Goal: Task Accomplishment & Management: Manage account settings

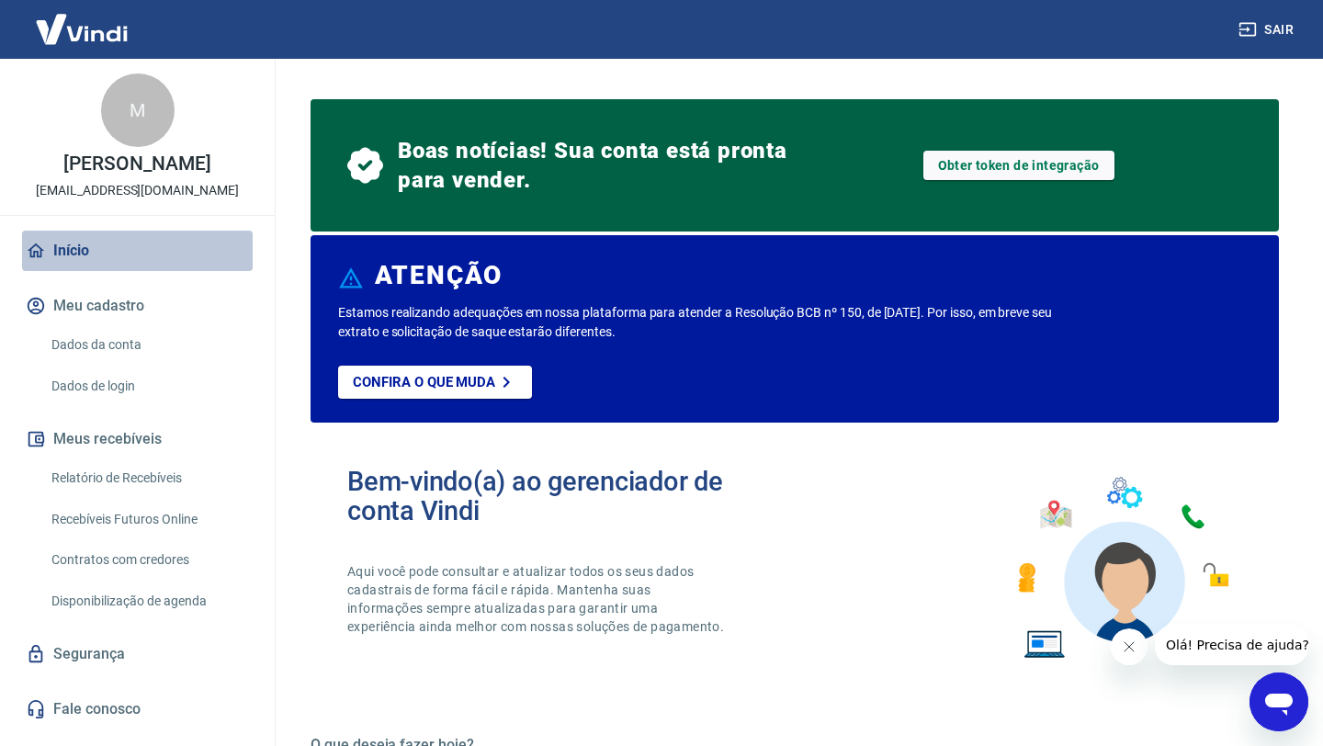
click at [71, 246] on link "Início" at bounding box center [137, 251] width 231 height 40
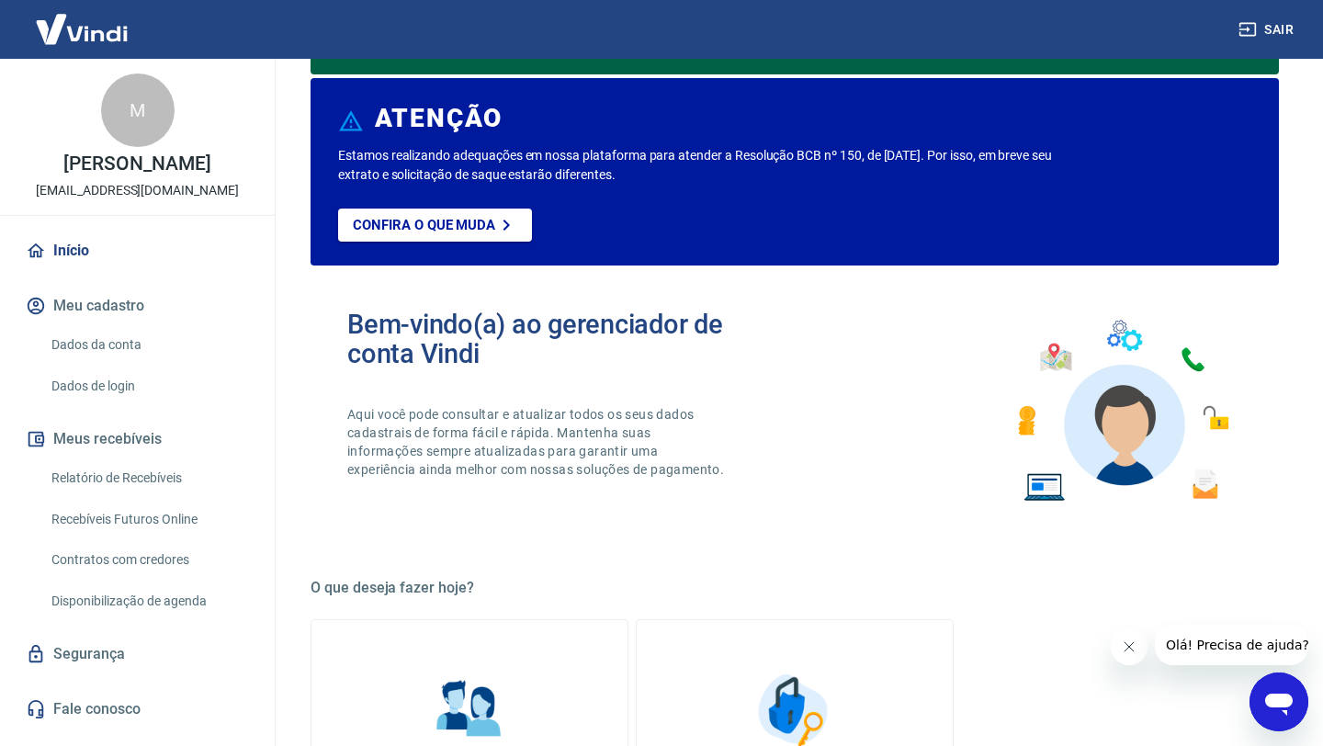
scroll to position [158, 0]
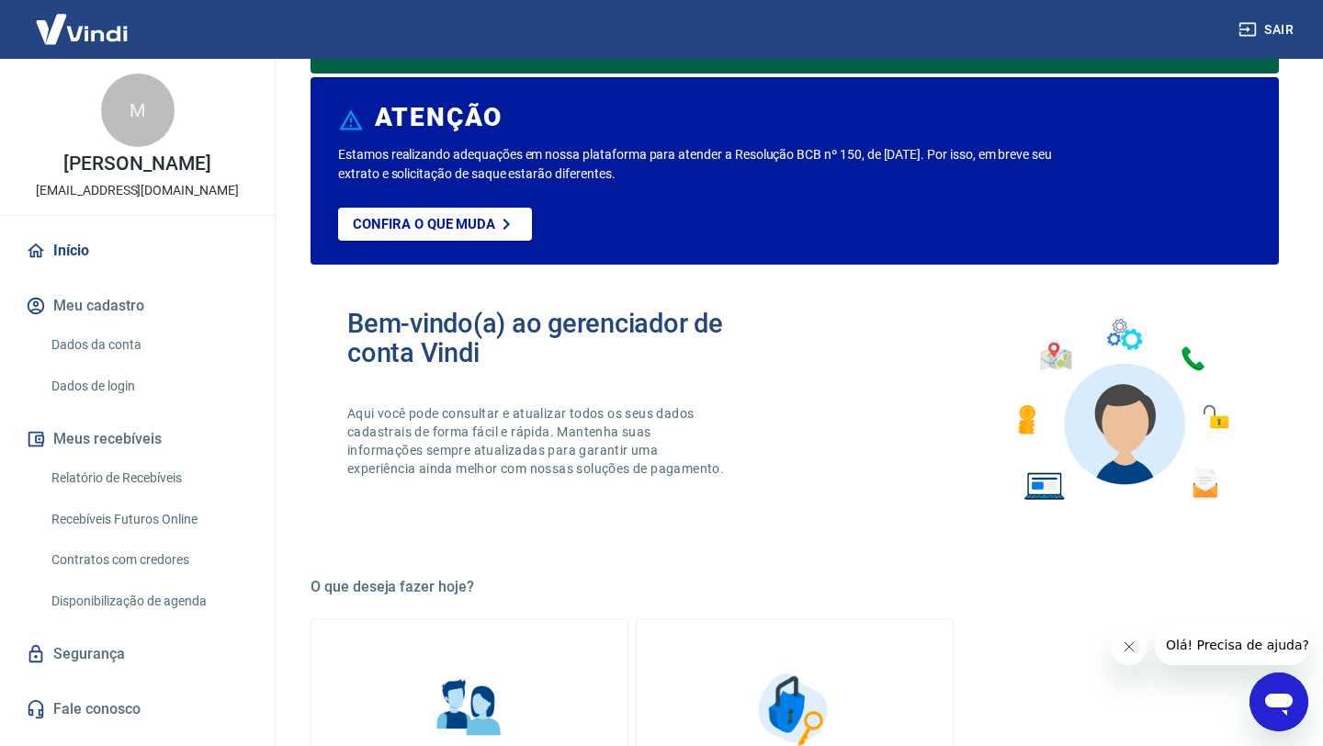
click at [70, 32] on img at bounding box center [81, 29] width 119 height 56
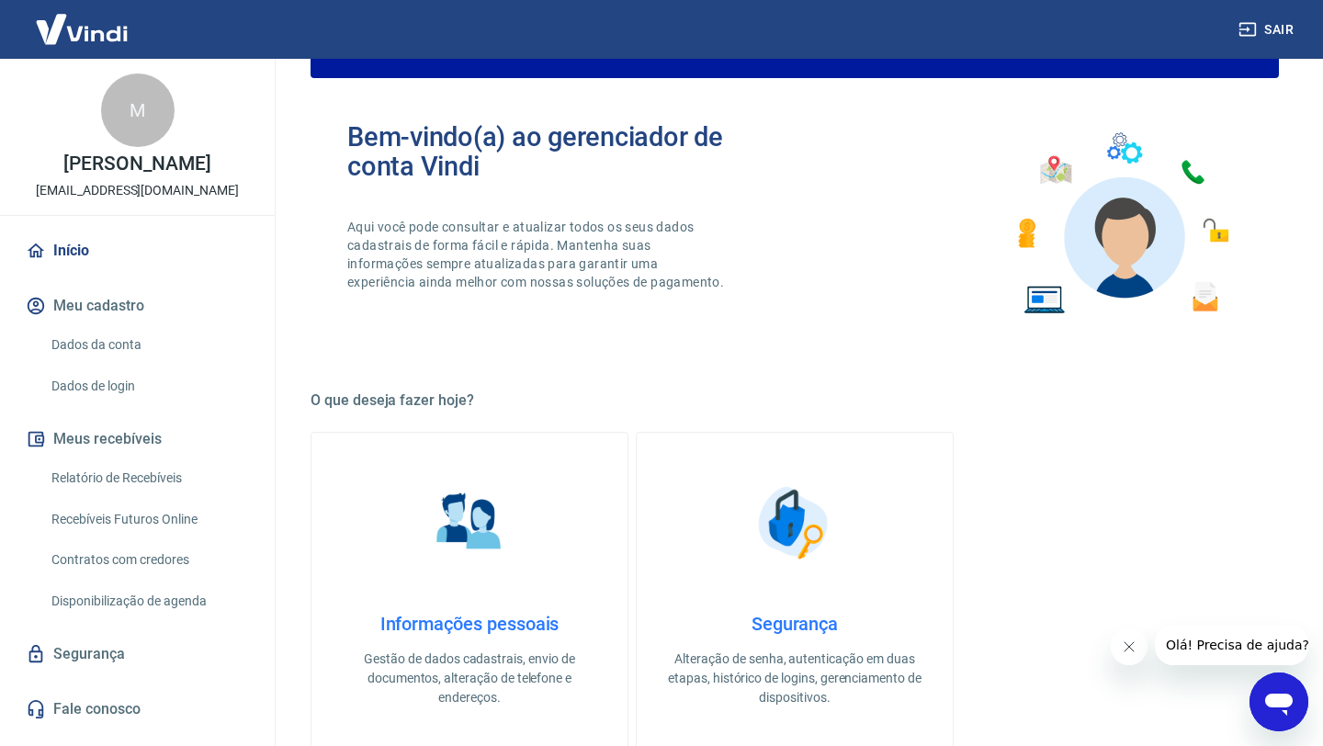
scroll to position [0, 0]
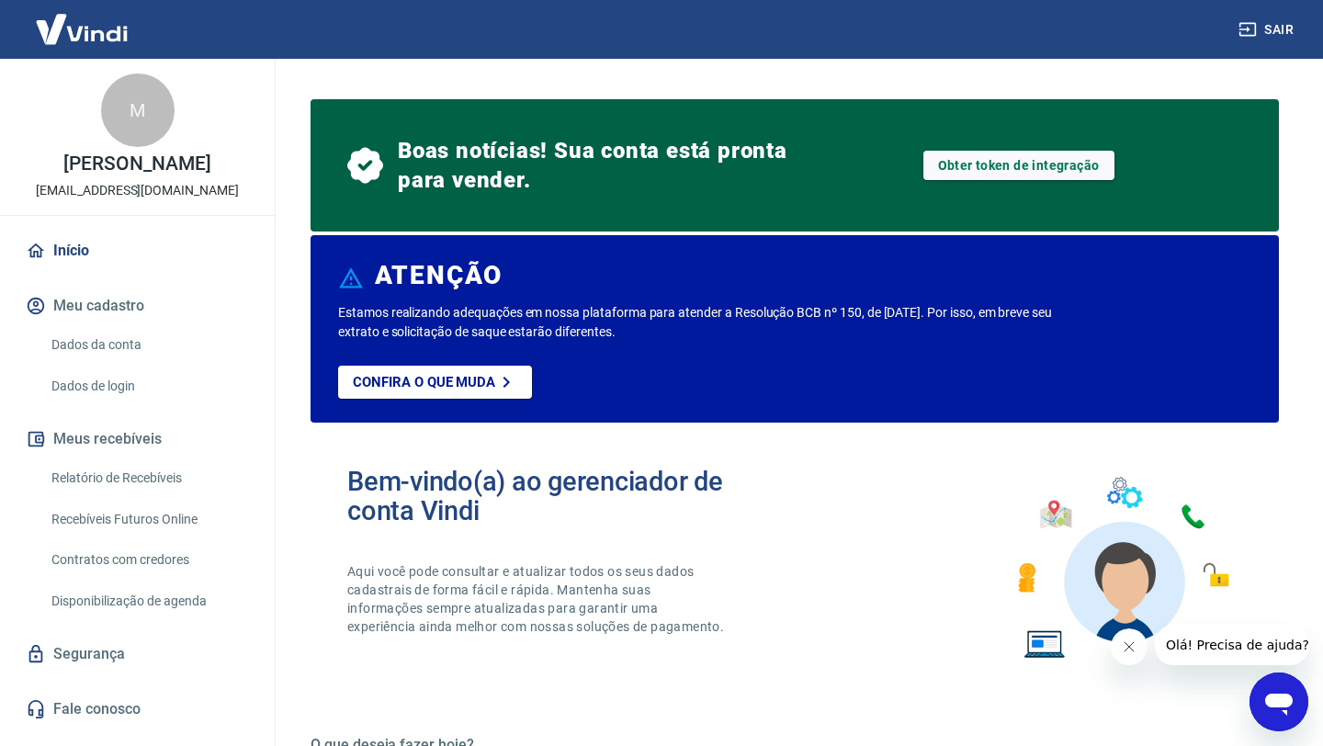
click at [1280, 711] on icon "Abrir janela de mensagens" at bounding box center [1278, 701] width 33 height 33
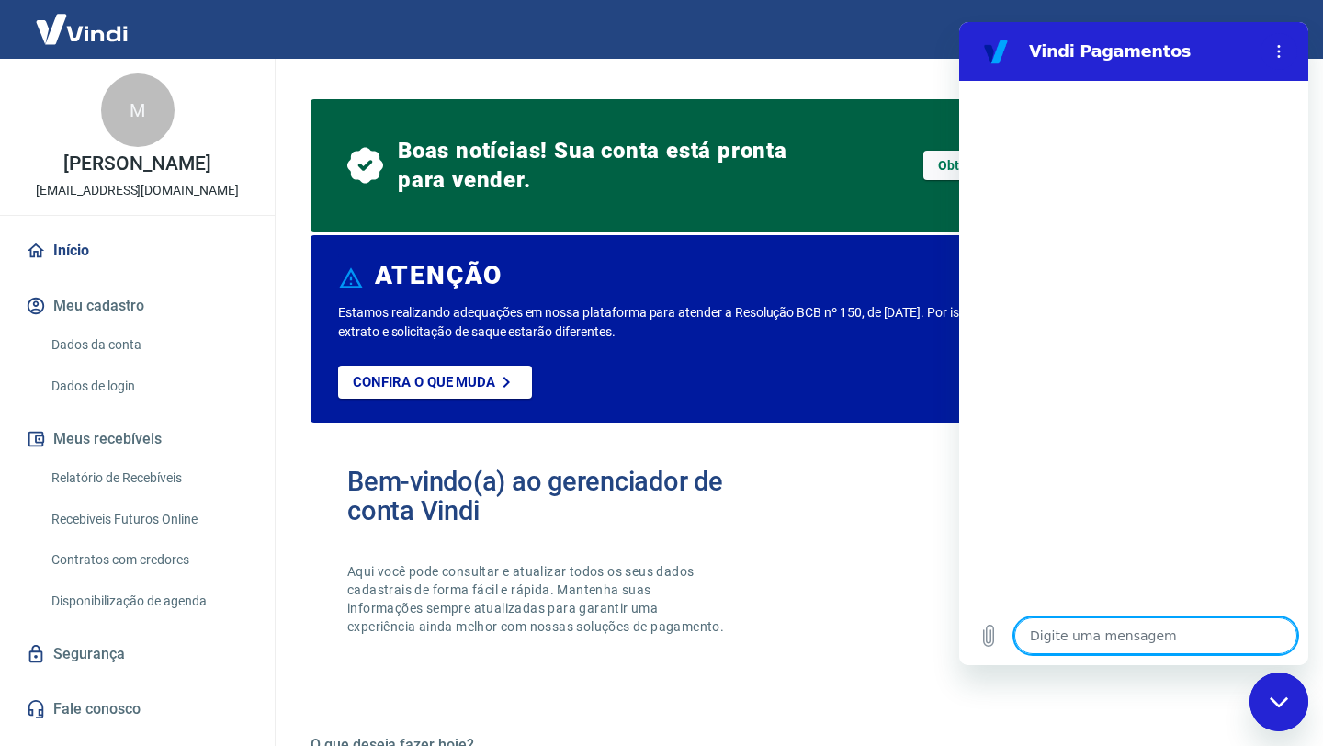
click at [1261, 707] on div "Fechar janela de mensagens" at bounding box center [1278, 701] width 55 height 55
type textarea "x"
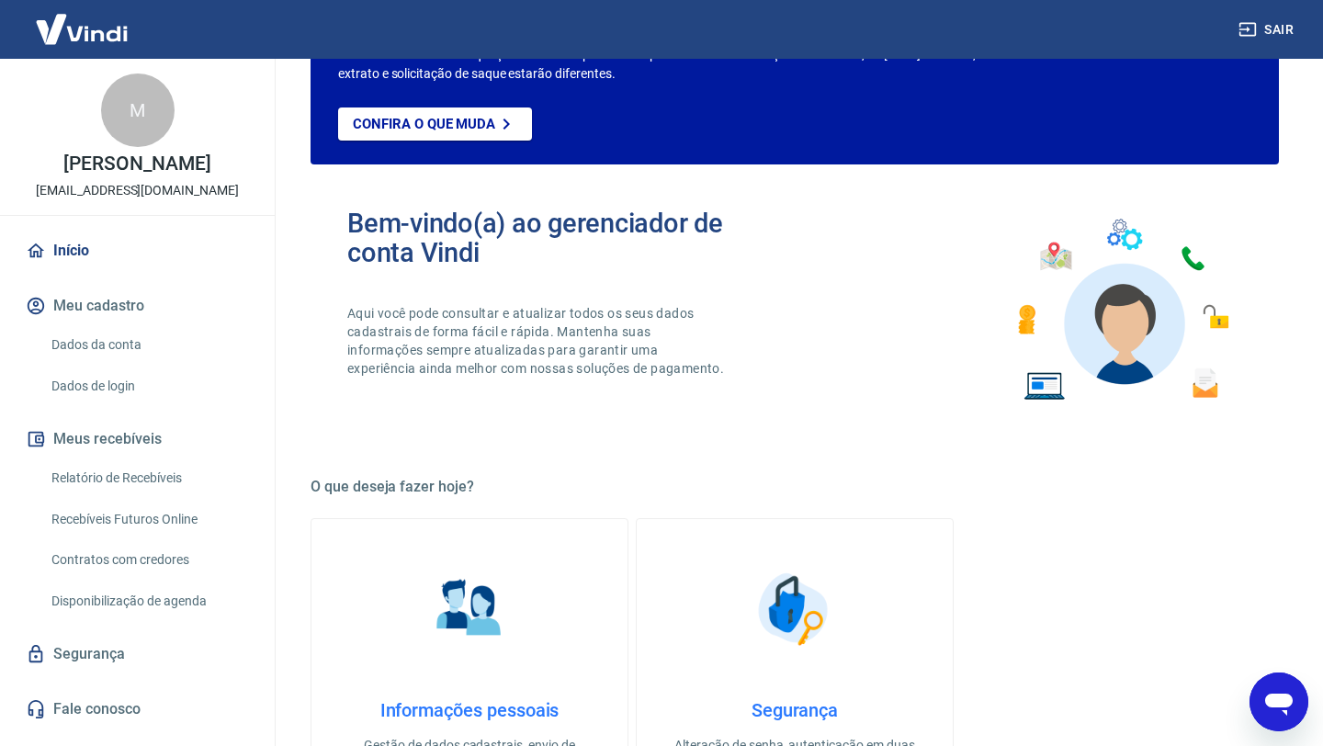
scroll to position [262, 0]
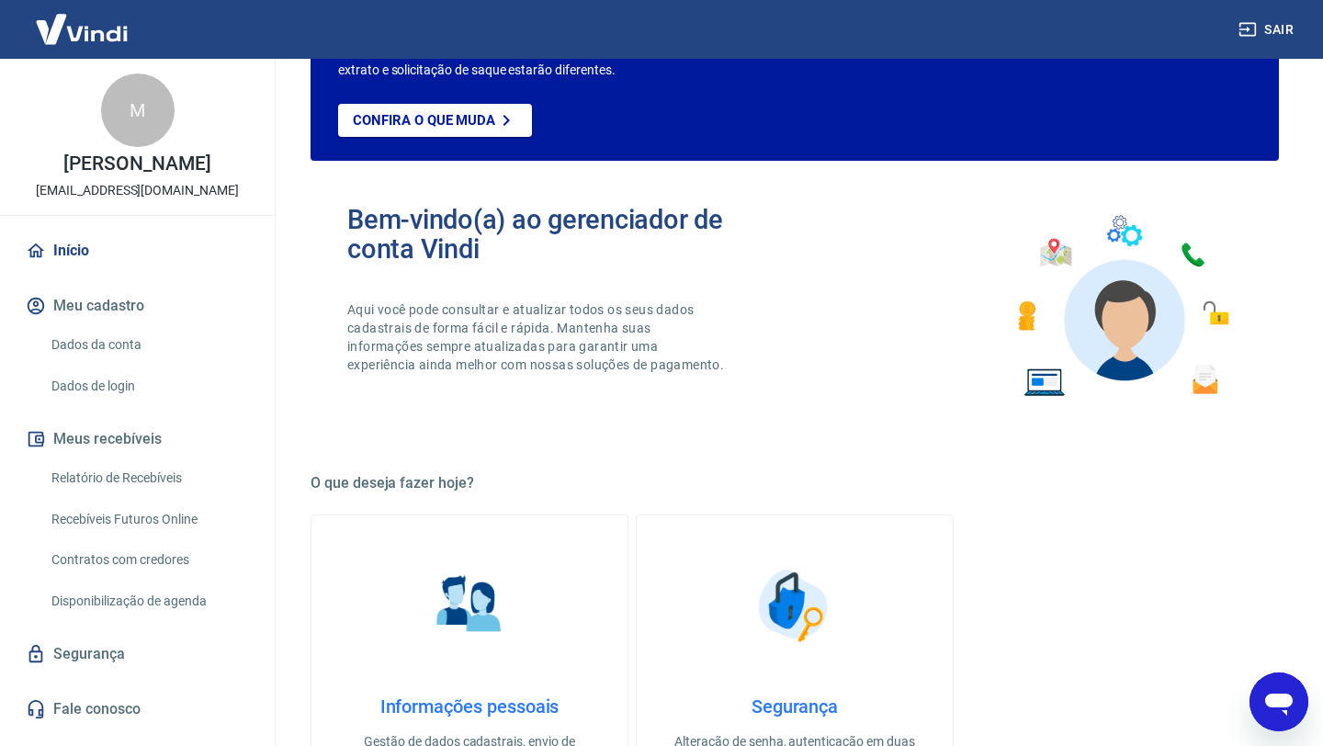
click at [111, 312] on button "Meu cadastro" at bounding box center [137, 306] width 231 height 40
click at [104, 245] on link "Início" at bounding box center [137, 251] width 231 height 40
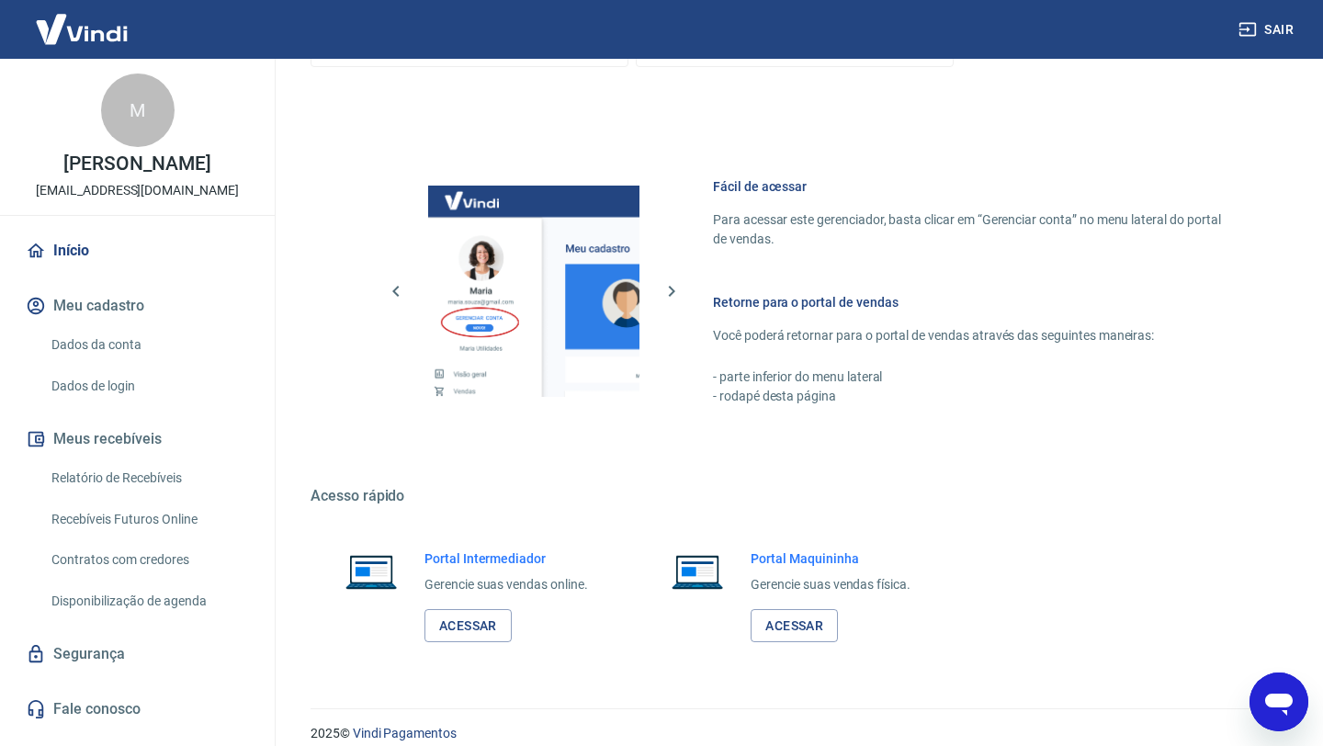
scroll to position [1049, 0]
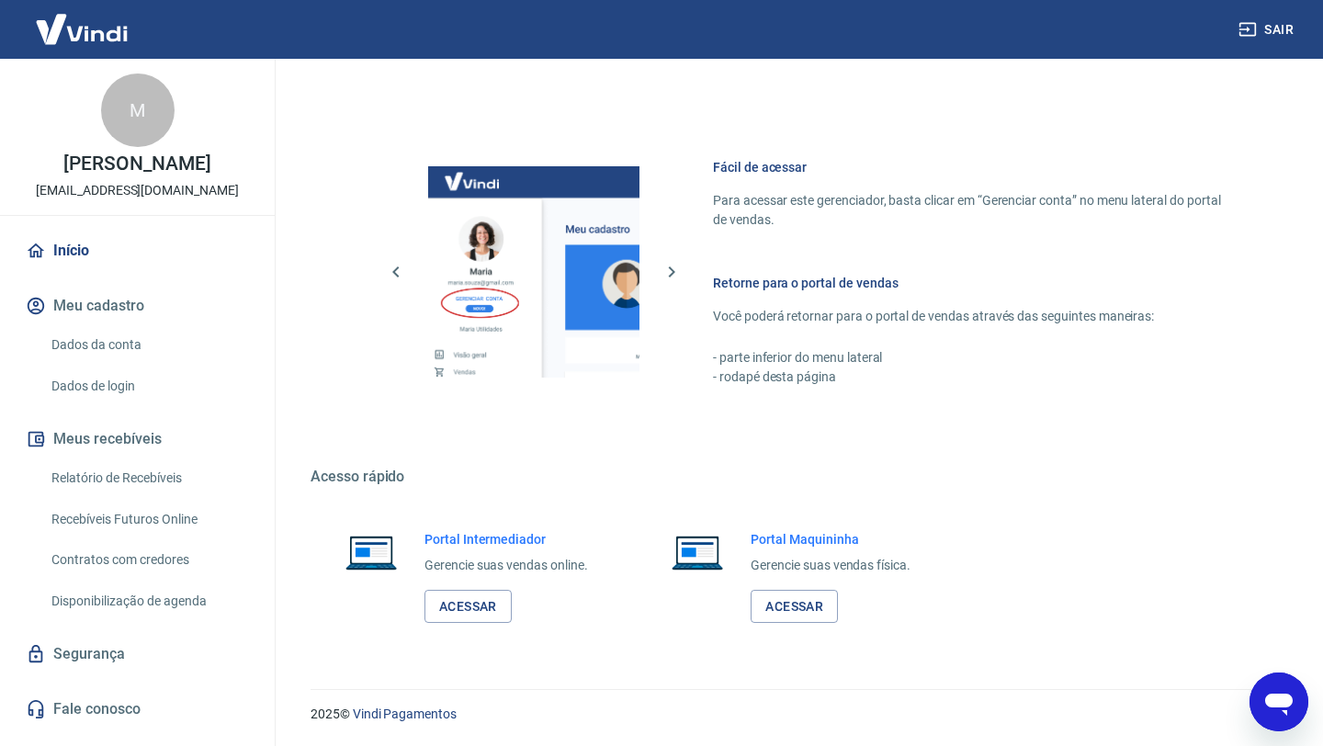
click at [120, 666] on link "Segurança" at bounding box center [137, 654] width 231 height 40
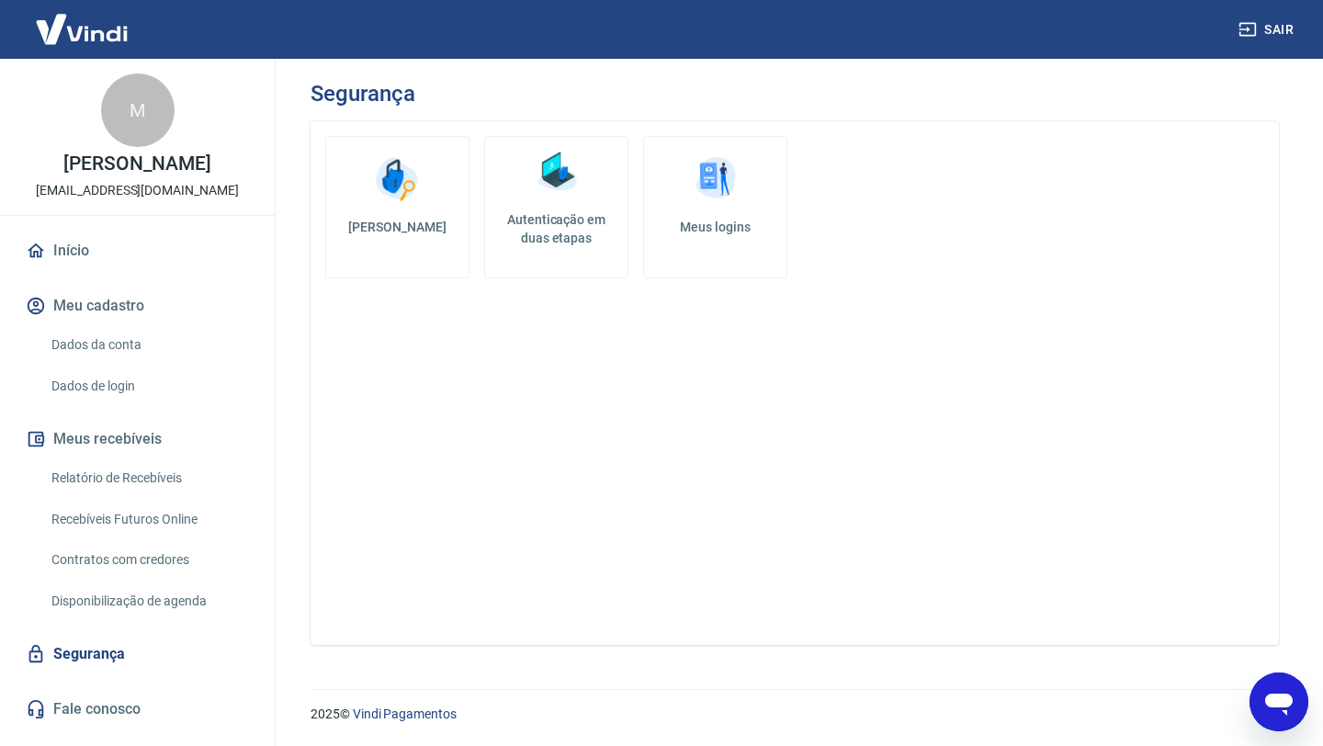
click at [122, 395] on link "Dados de login" at bounding box center [148, 386] width 209 height 38
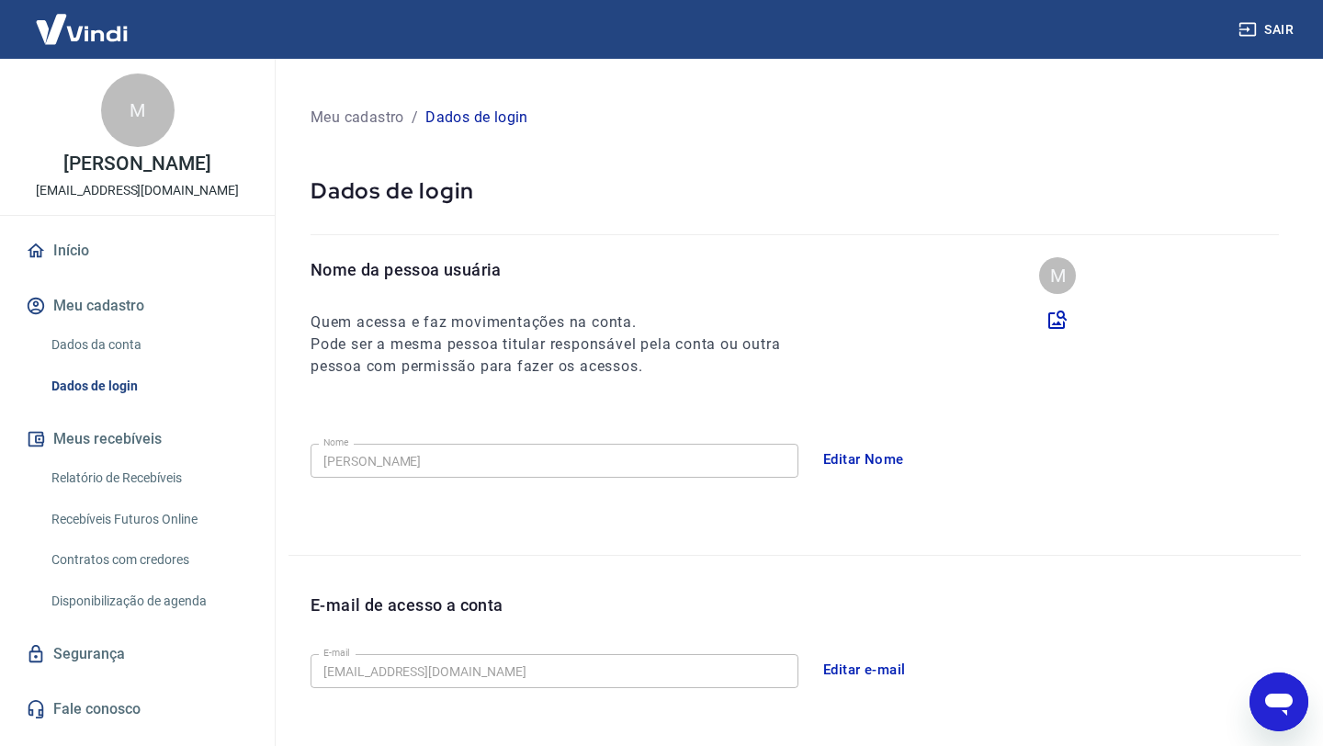
click at [141, 333] on link "Dados da conta" at bounding box center [148, 345] width 209 height 38
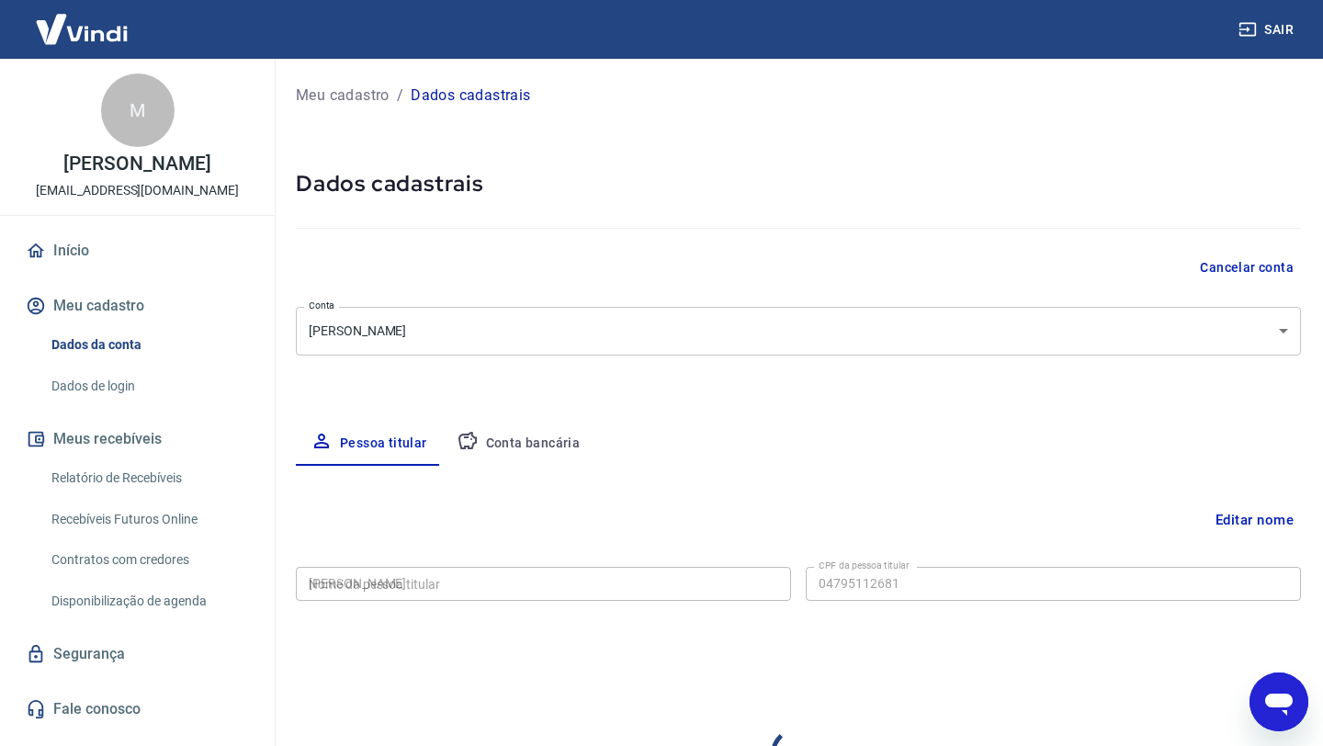
type input "047.951.126-81"
select select "MG"
select select "business"
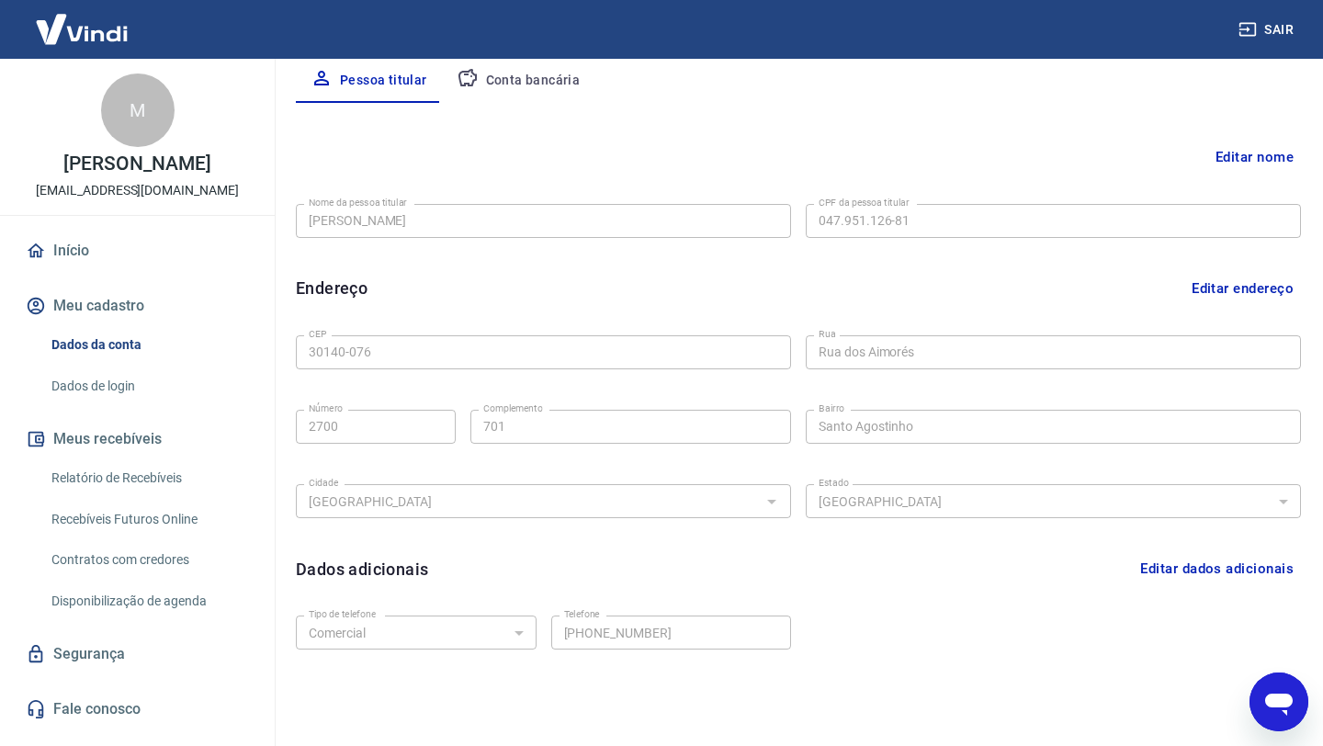
scroll to position [430, 0]
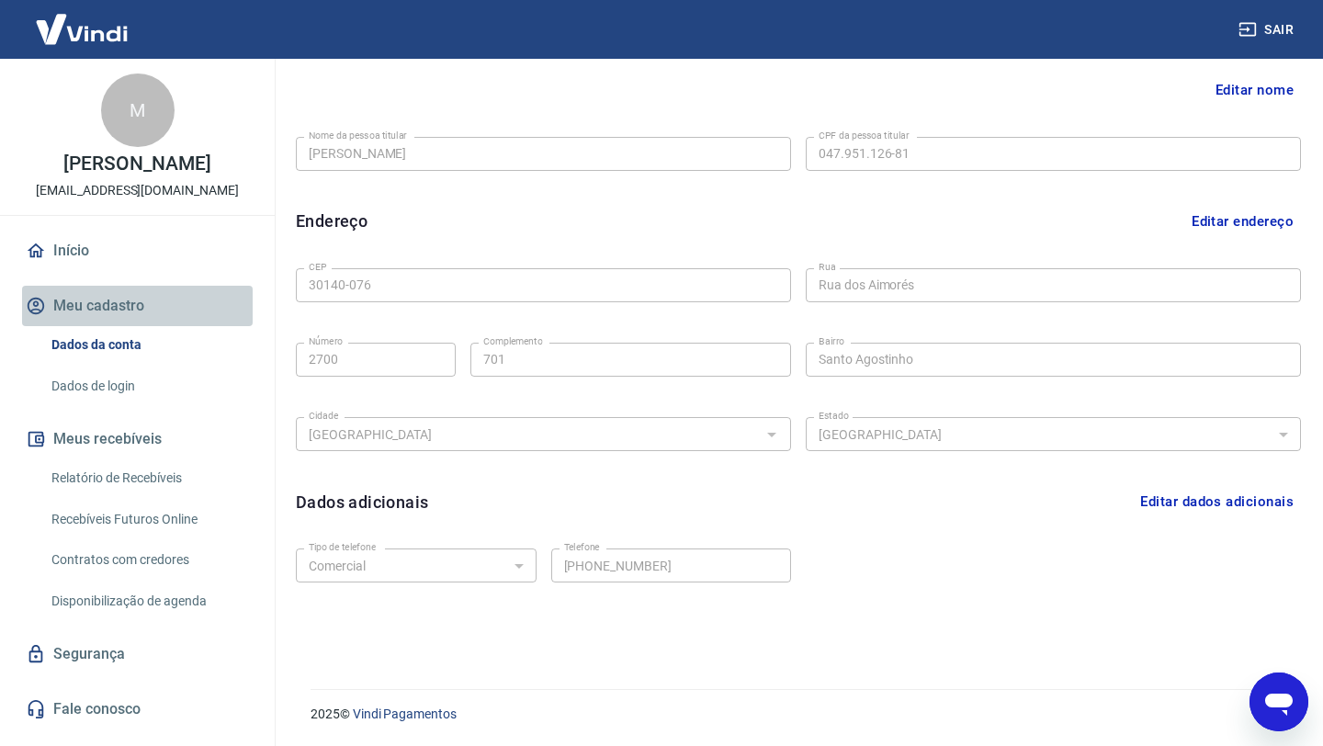
click at [88, 299] on button "Meu cadastro" at bounding box center [137, 306] width 231 height 40
click at [87, 243] on link "Início" at bounding box center [137, 251] width 231 height 40
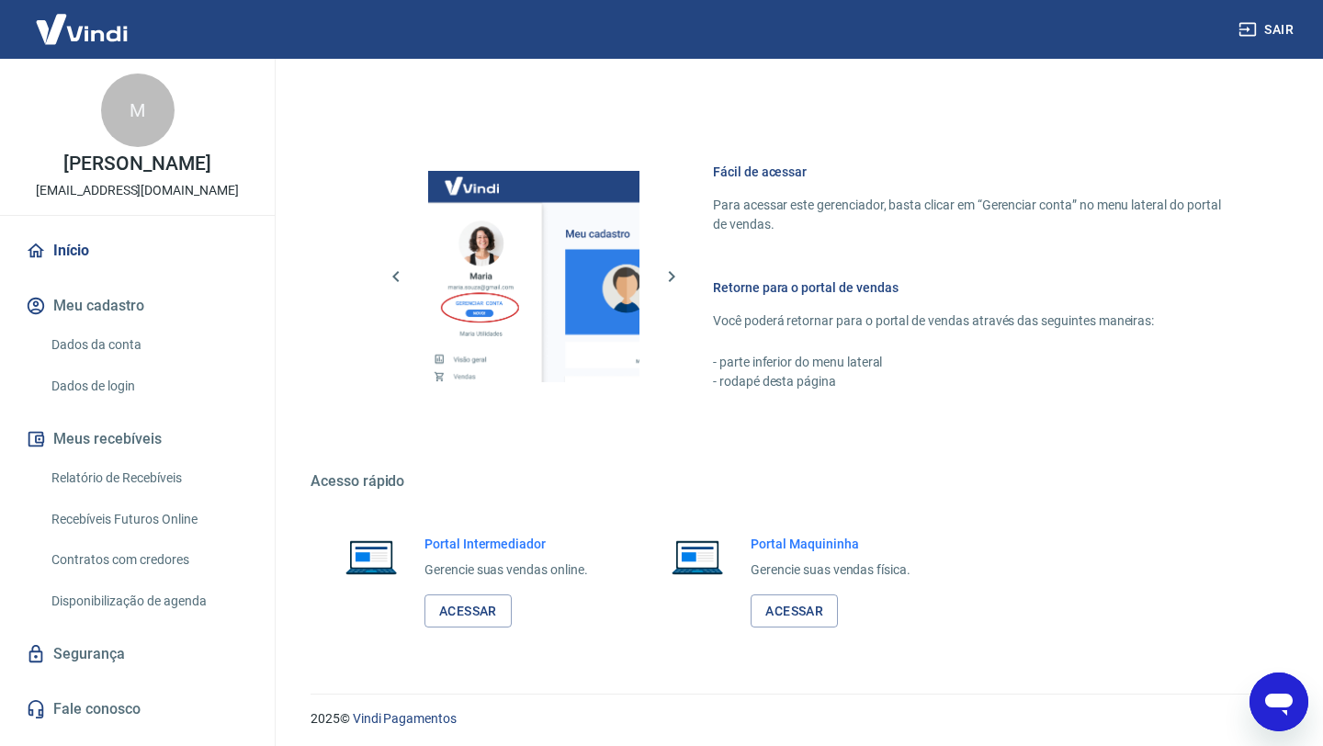
scroll to position [1049, 0]
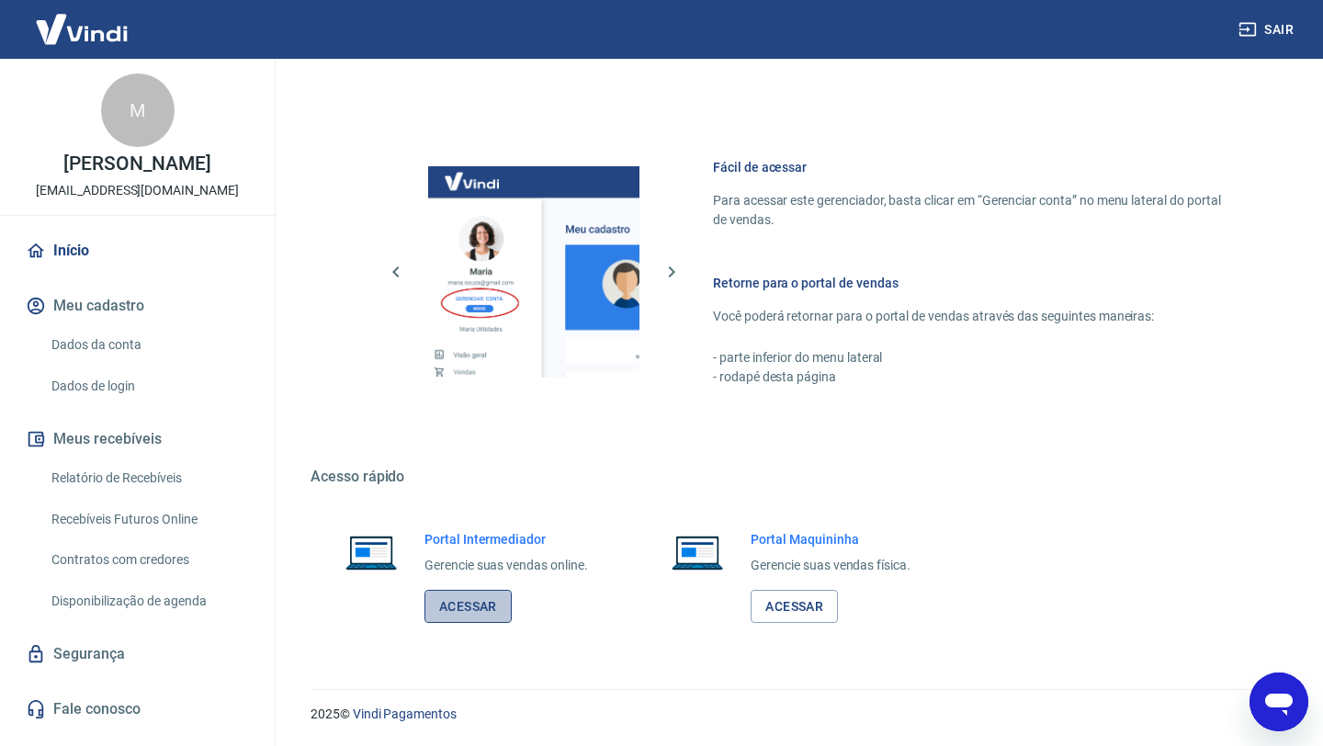
click at [477, 605] on link "Acessar" at bounding box center [467, 607] width 87 height 34
type textarea "x"
